Goal: Information Seeking & Learning: Learn about a topic

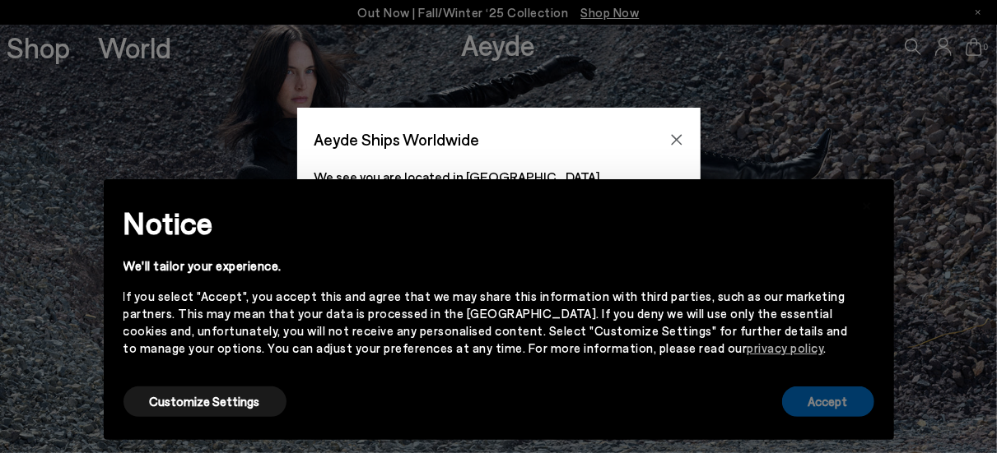
click at [868, 400] on button "Accept" at bounding box center [828, 402] width 92 height 30
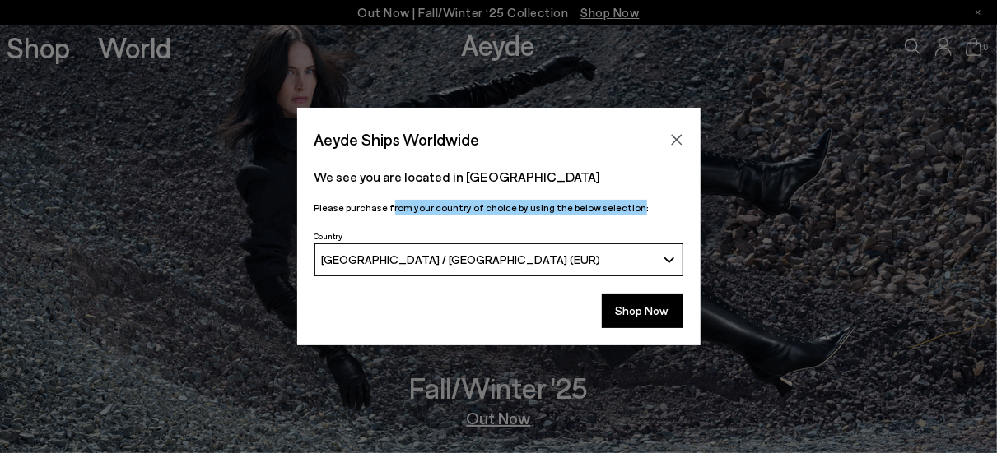
drag, startPoint x: 407, startPoint y: 212, endPoint x: 618, endPoint y: 207, distance: 210.7
click at [618, 207] on p "Please purchase from your country of choice by using the below selection:" at bounding box center [498, 208] width 369 height 16
click at [636, 309] on button "Shop Now" at bounding box center [642, 311] width 81 height 35
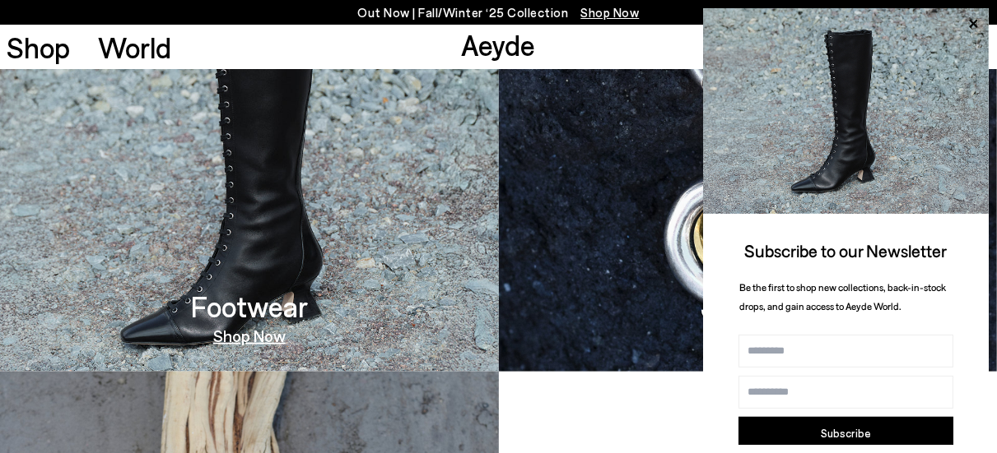
scroll to position [1070, 0]
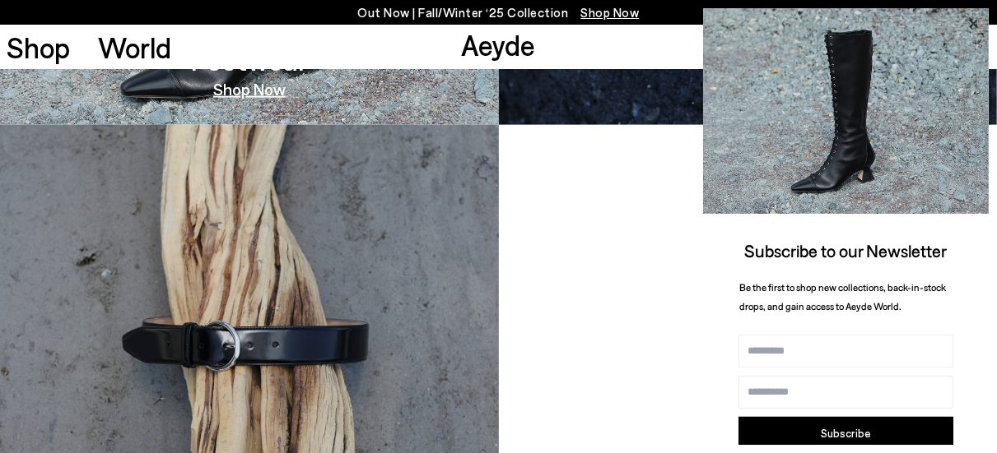
click at [977, 22] on icon at bounding box center [972, 23] width 21 height 21
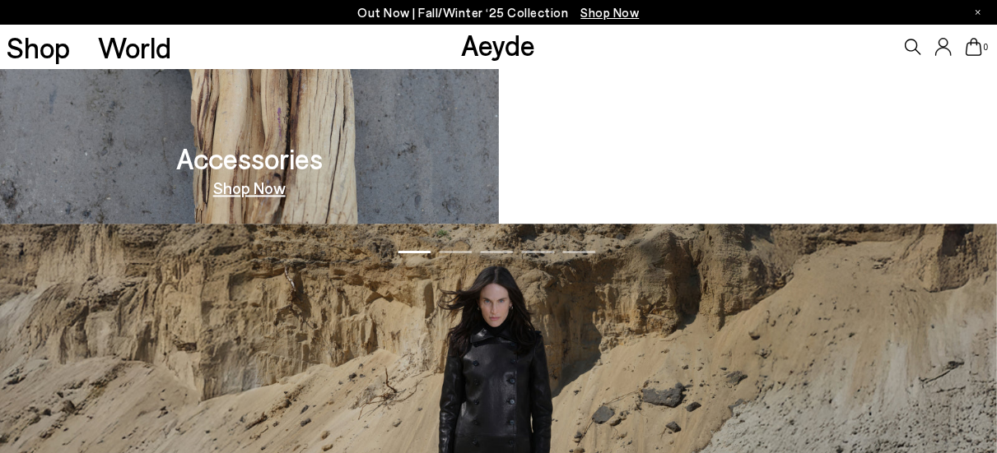
scroll to position [2187, 0]
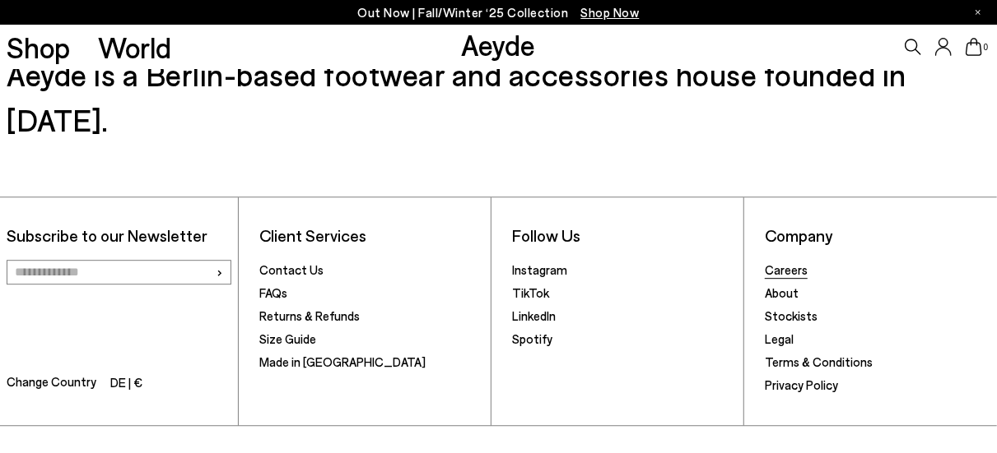
click at [788, 263] on link "Careers" at bounding box center [785, 270] width 43 height 15
